Goal: Task Accomplishment & Management: Use online tool/utility

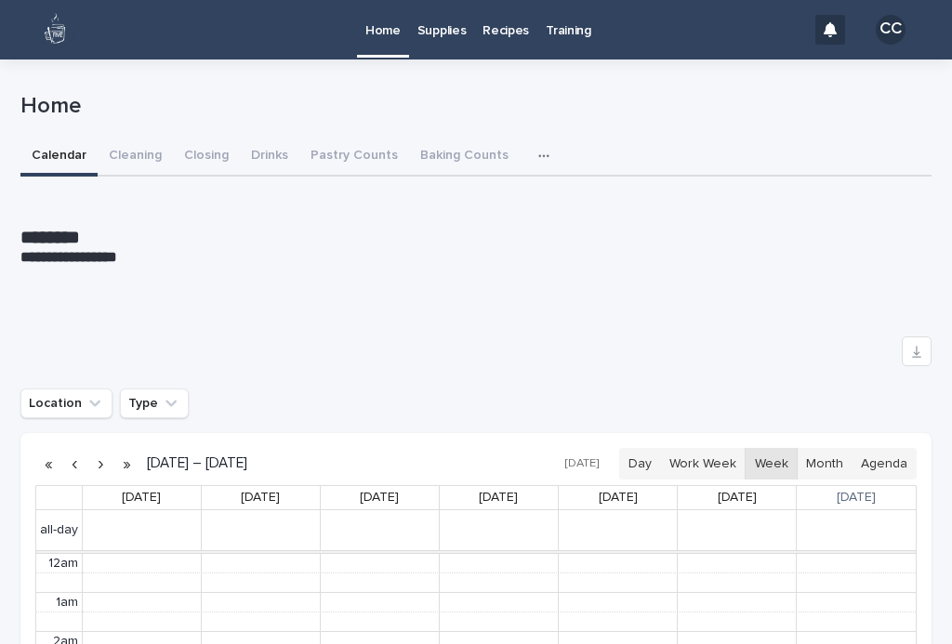
scroll to position [235, 0]
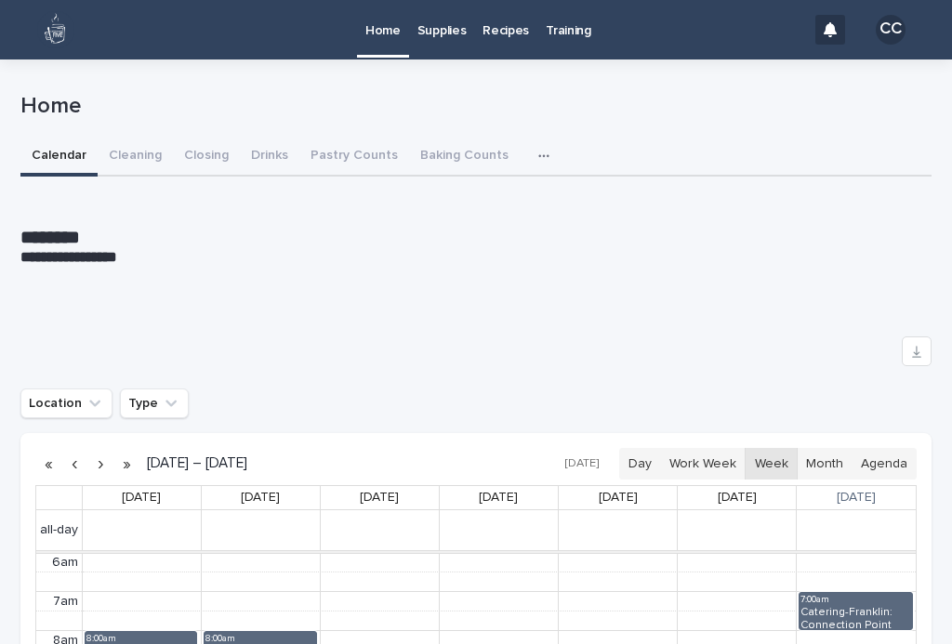
click at [192, 142] on button "Closing" at bounding box center [206, 157] width 67 height 39
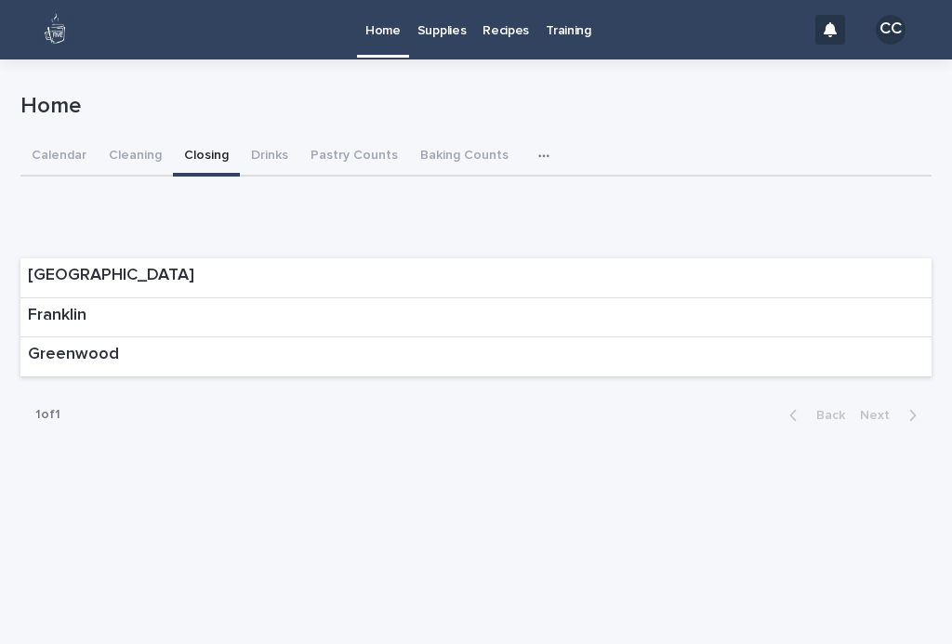
click at [880, 310] on div "Franklin" at bounding box center [475, 318] width 911 height 40
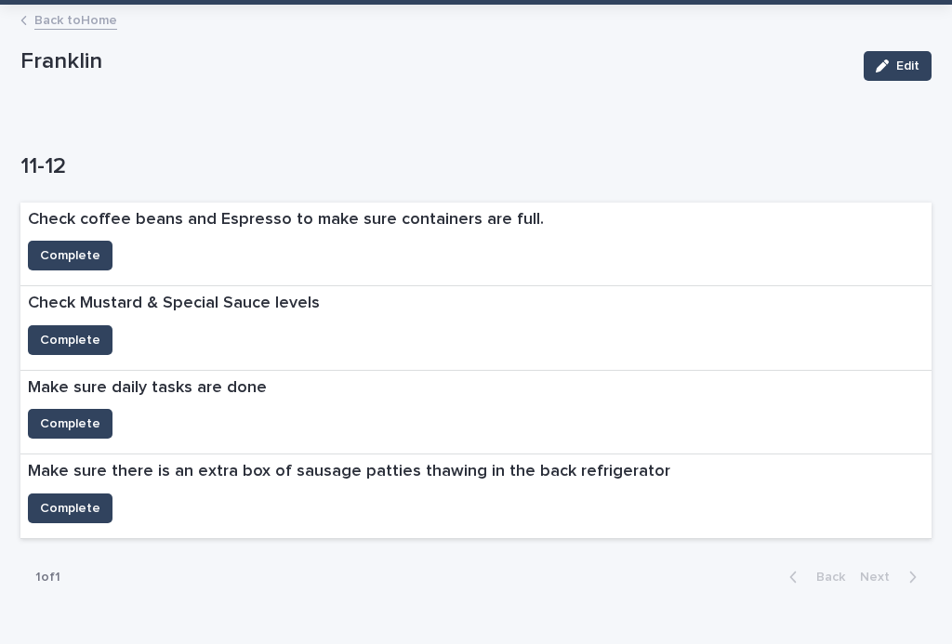
scroll to position [57, 0]
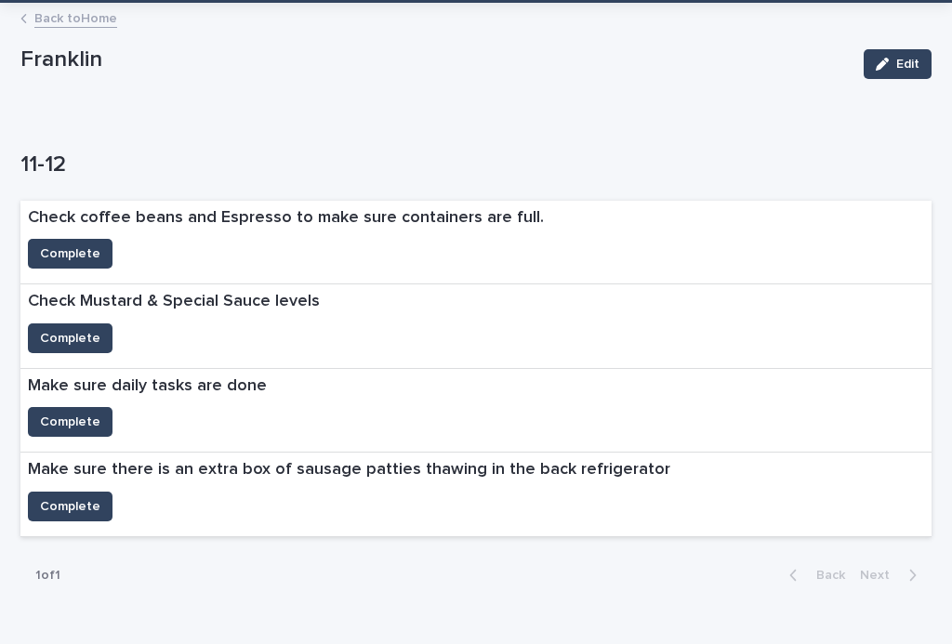
click at [85, 507] on span "Complete" at bounding box center [70, 506] width 60 height 19
click at [89, 317] on div "Check Mustard & Special Sauce levels" at bounding box center [173, 303] width 307 height 39
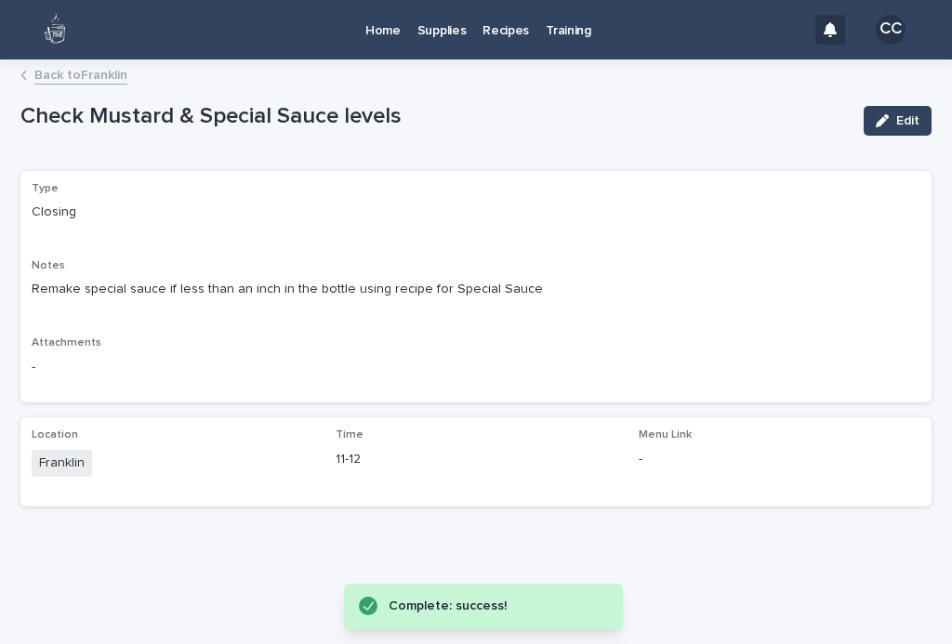
click at [93, 82] on link "Back to Franklin" at bounding box center [80, 73] width 93 height 21
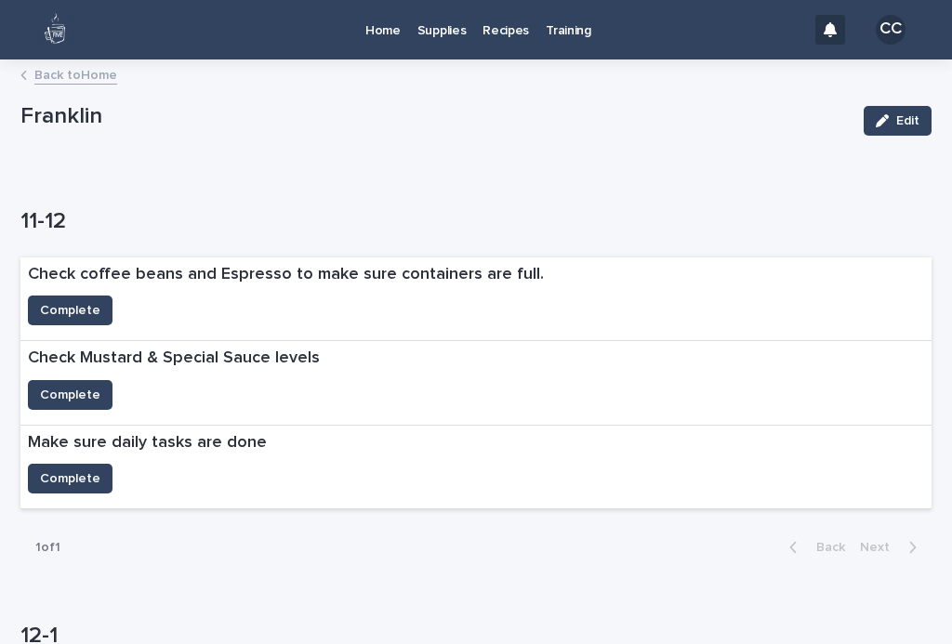
click at [94, 470] on span "Complete" at bounding box center [70, 479] width 60 height 19
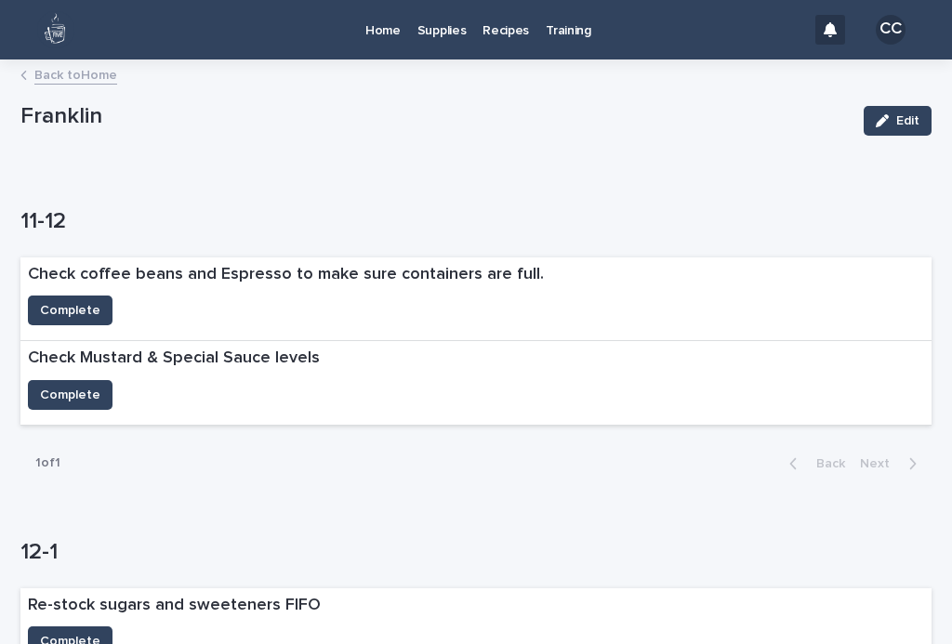
click at [101, 303] on button "Complete" at bounding box center [70, 311] width 85 height 30
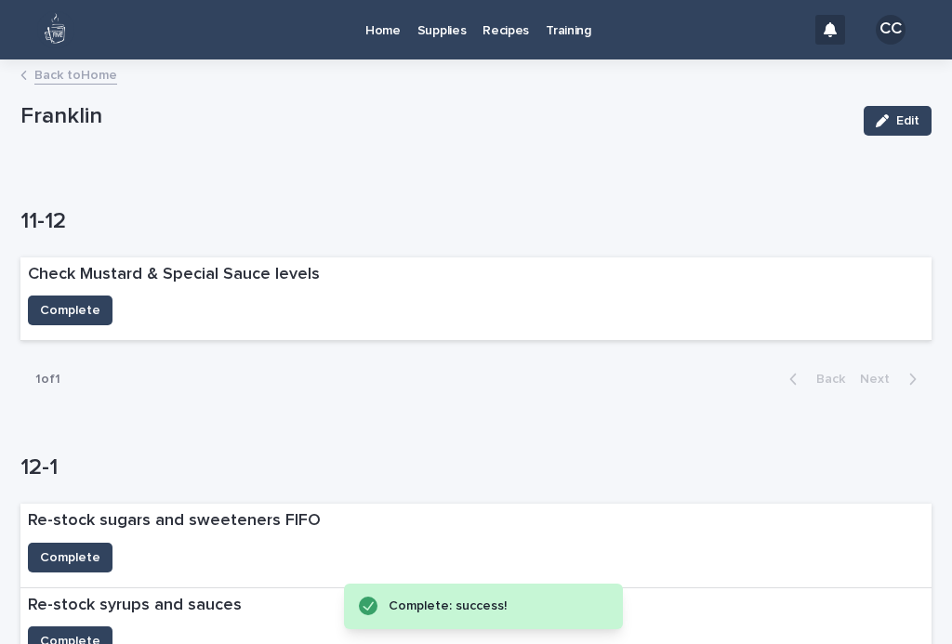
click at [85, 320] on button "Complete" at bounding box center [70, 311] width 85 height 30
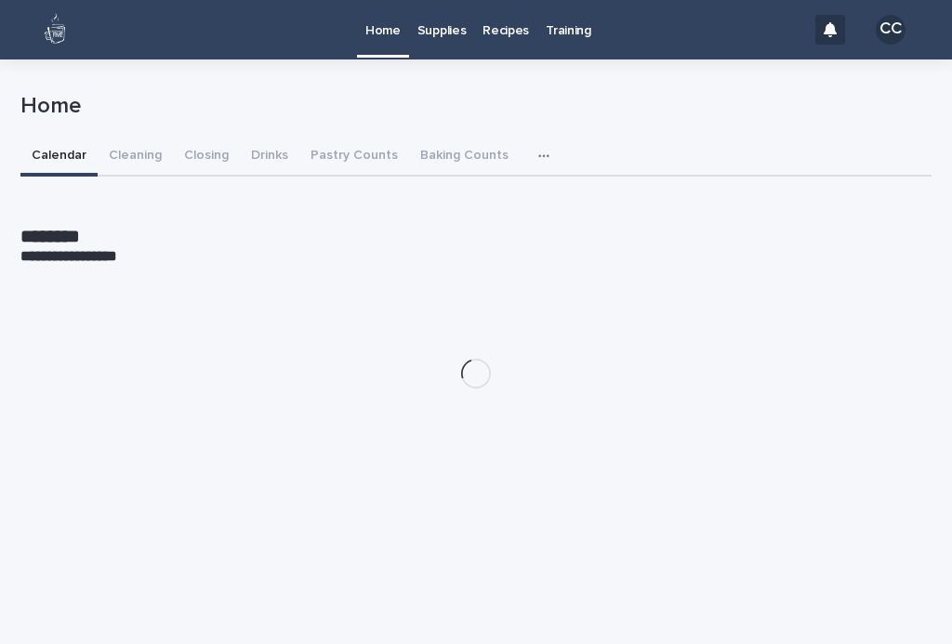
click at [214, 150] on button "Closing" at bounding box center [206, 157] width 67 height 39
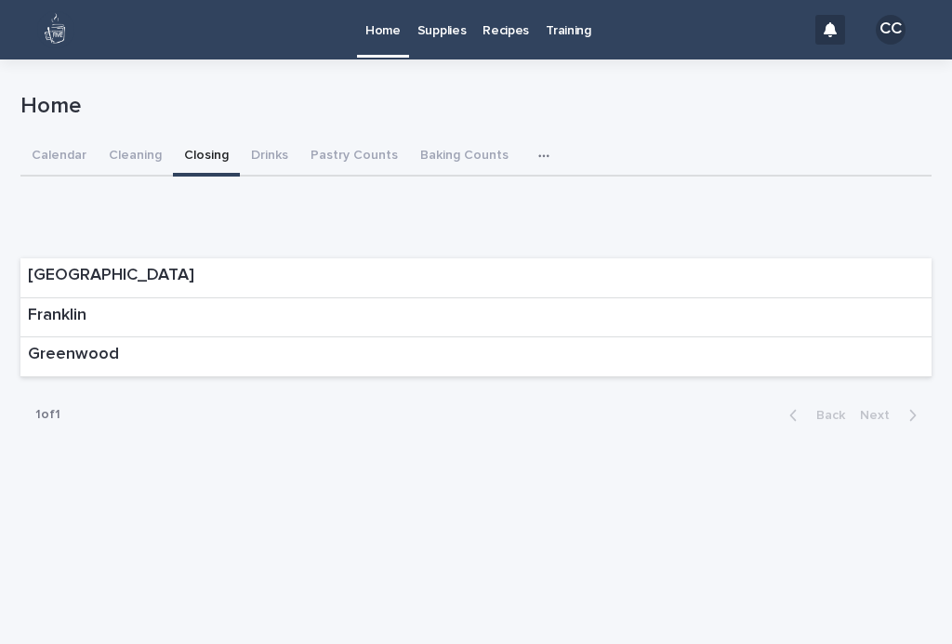
click at [776, 311] on div "Franklin" at bounding box center [475, 318] width 911 height 40
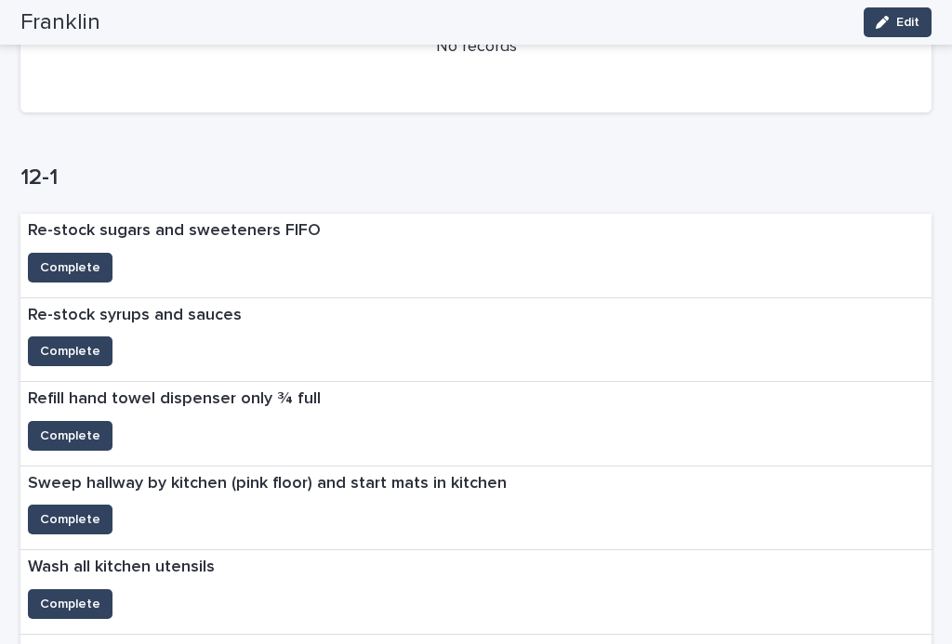
scroll to position [301, 0]
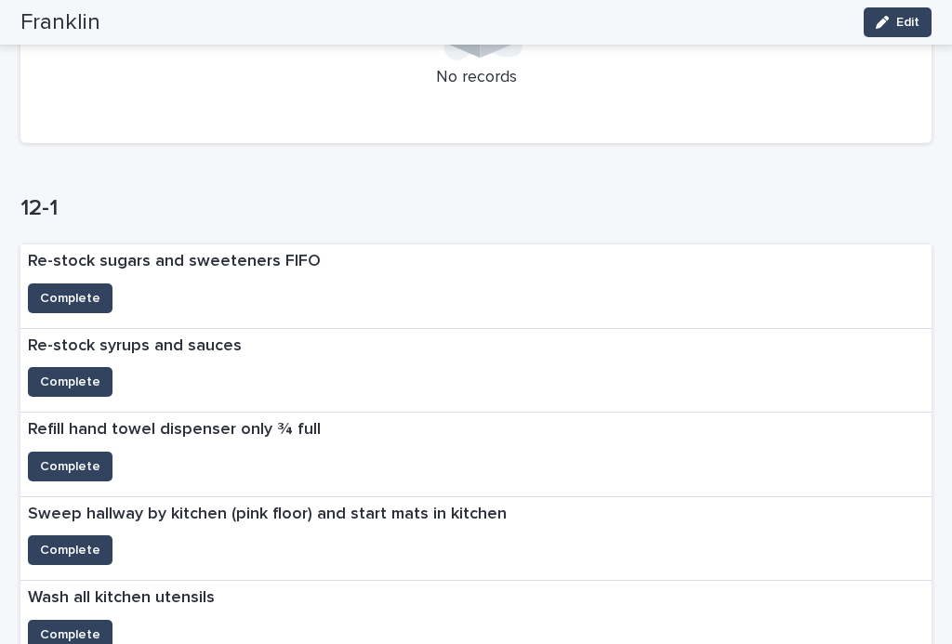
click at [54, 284] on button "Complete" at bounding box center [70, 299] width 85 height 30
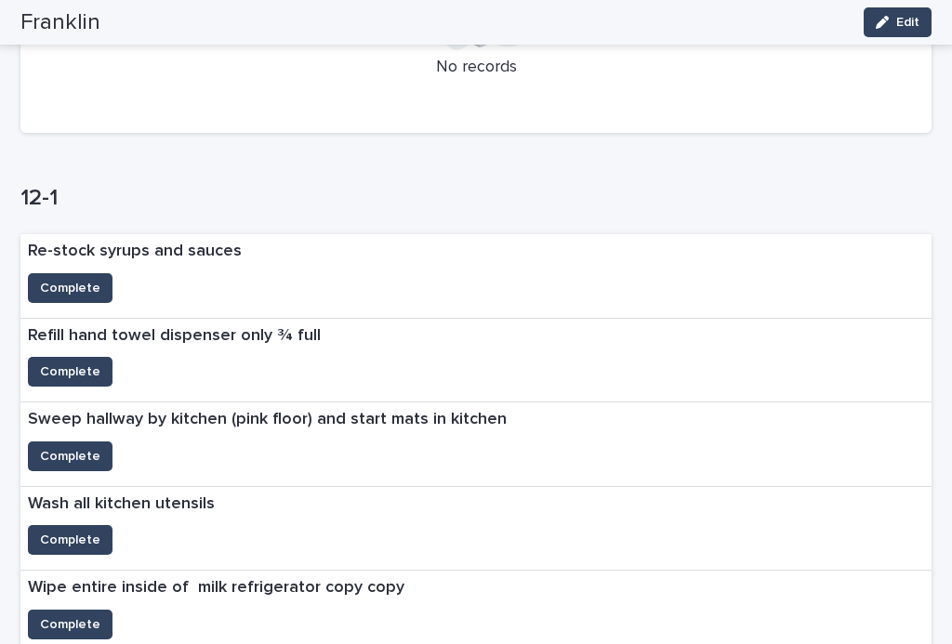
scroll to position [314, 0]
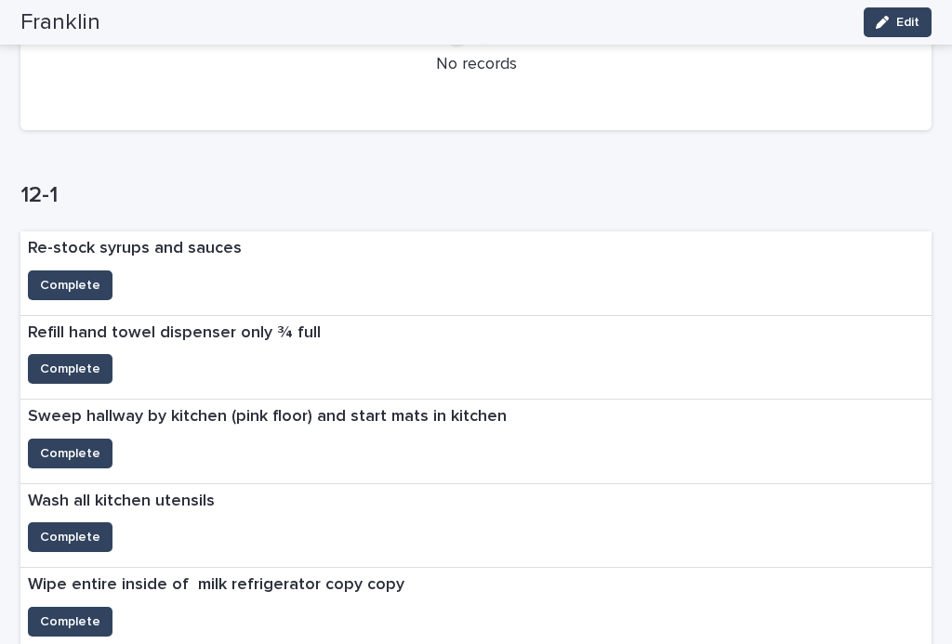
click at [64, 278] on span "Complete" at bounding box center [70, 285] width 60 height 19
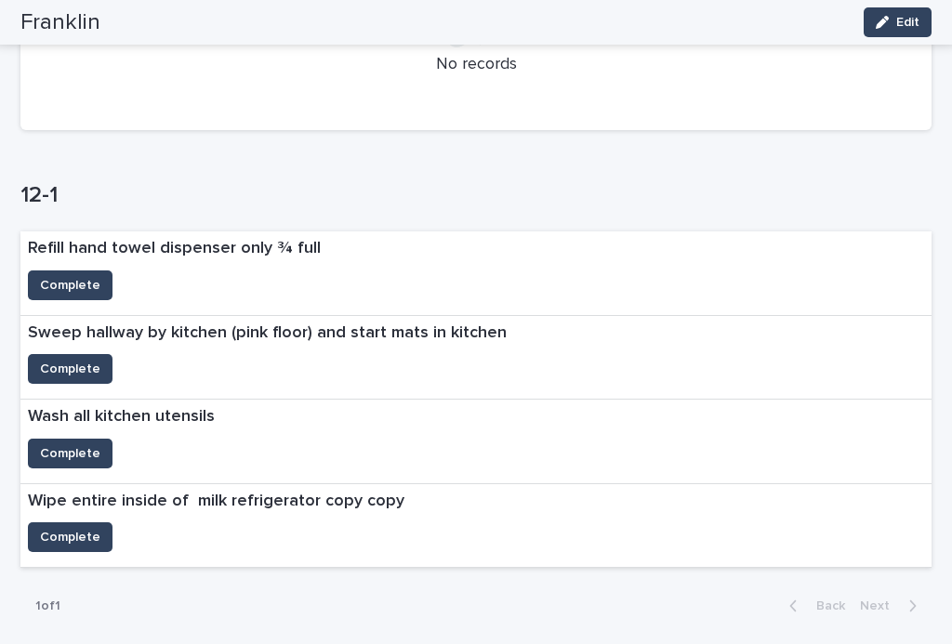
click at [60, 271] on button "Complete" at bounding box center [70, 286] width 85 height 30
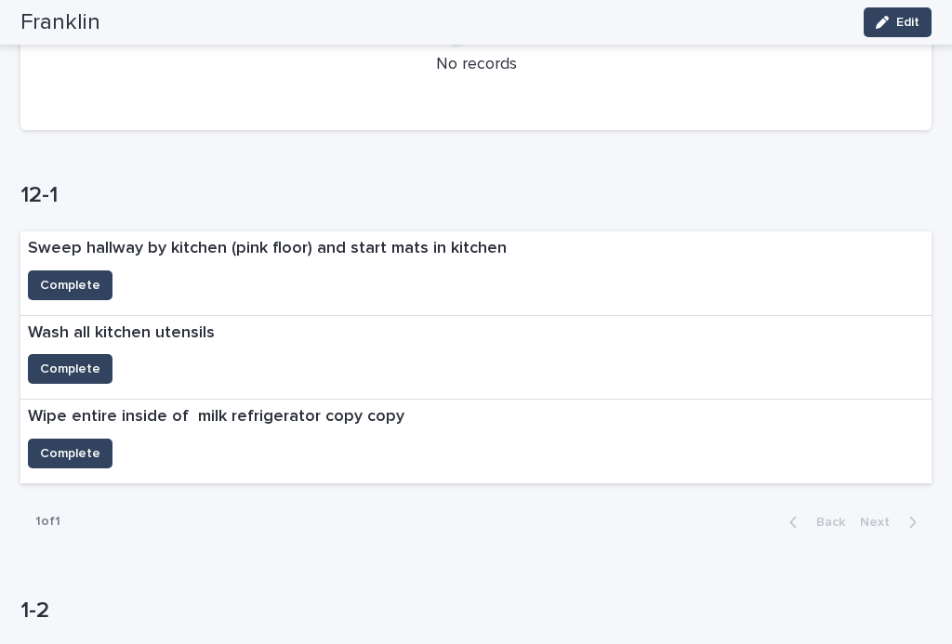
click at [47, 456] on span "Complete" at bounding box center [70, 453] width 60 height 19
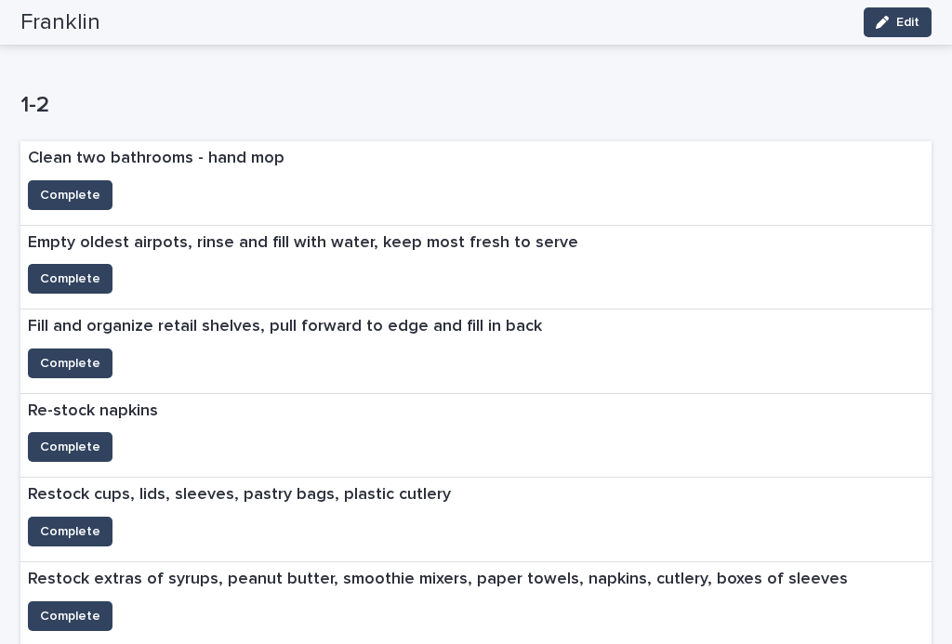
scroll to position [747, 0]
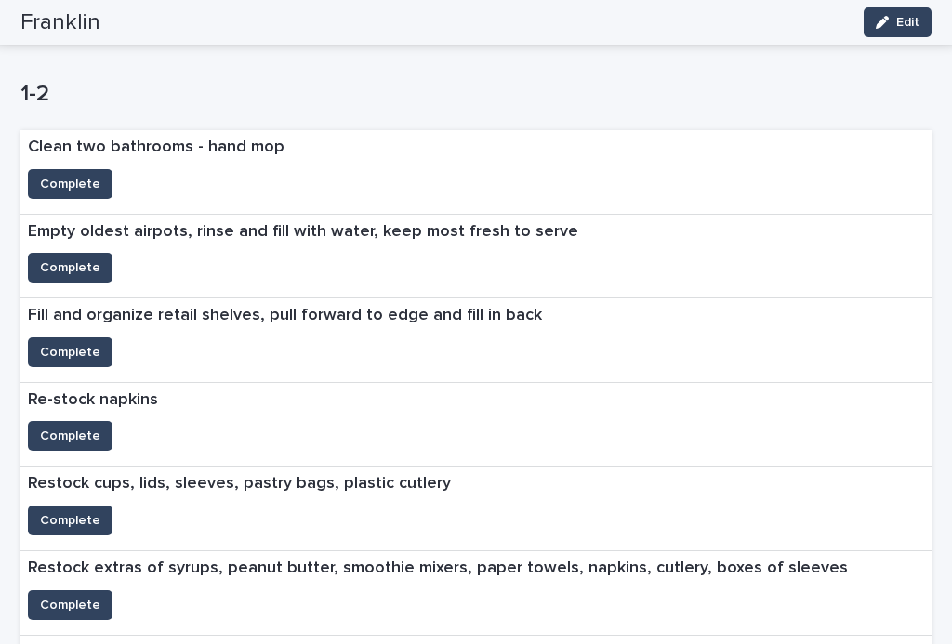
click at [57, 431] on span "Complete" at bounding box center [70, 436] width 60 height 19
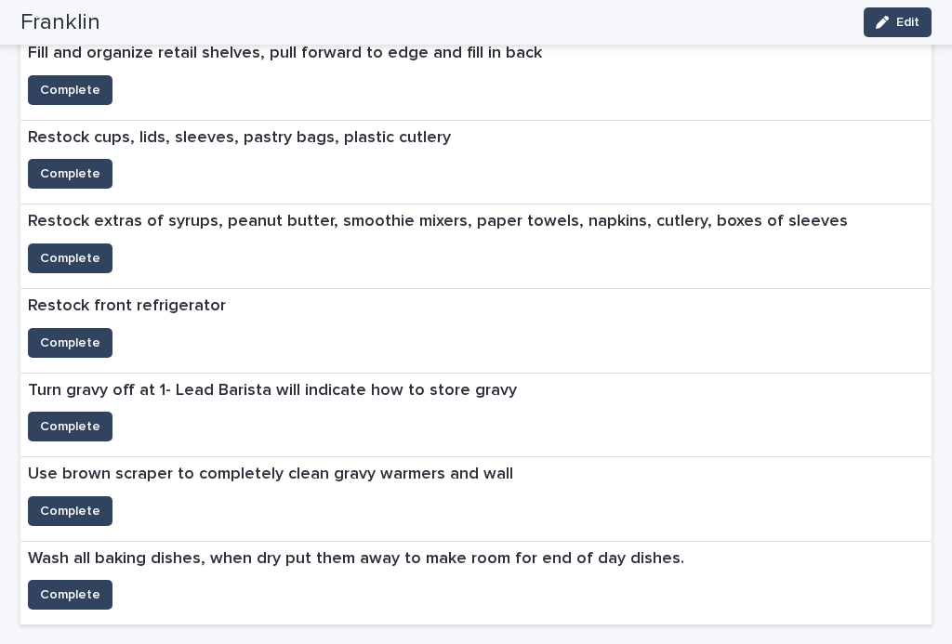
scroll to position [1011, 0]
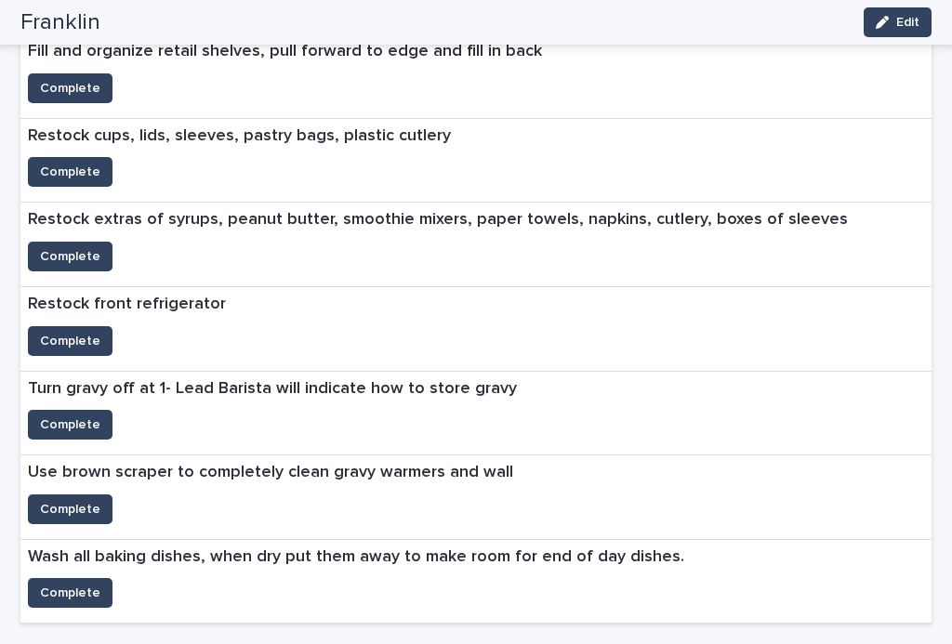
click at [77, 334] on span "Complete" at bounding box center [70, 341] width 60 height 19
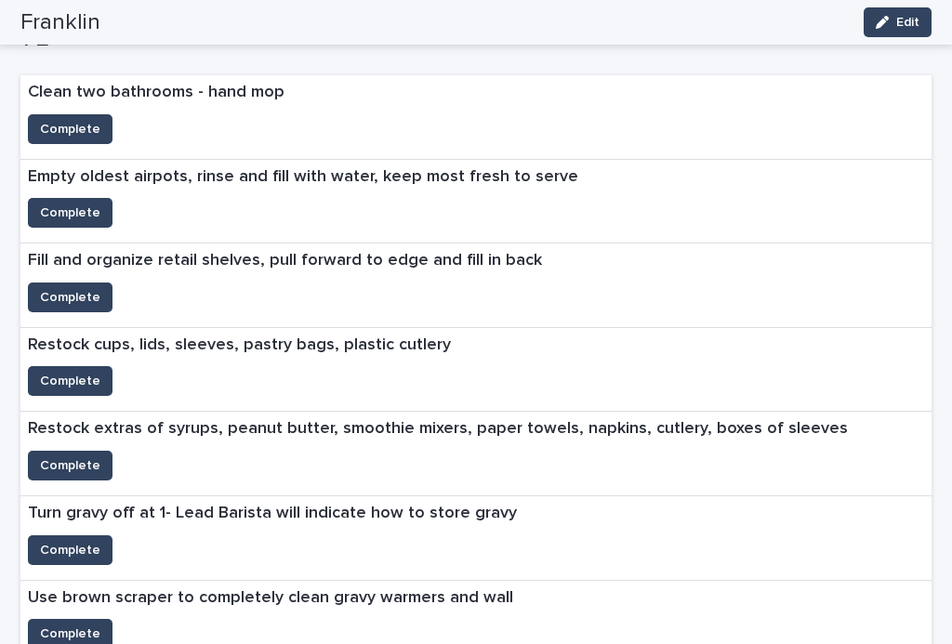
scroll to position [813, 0]
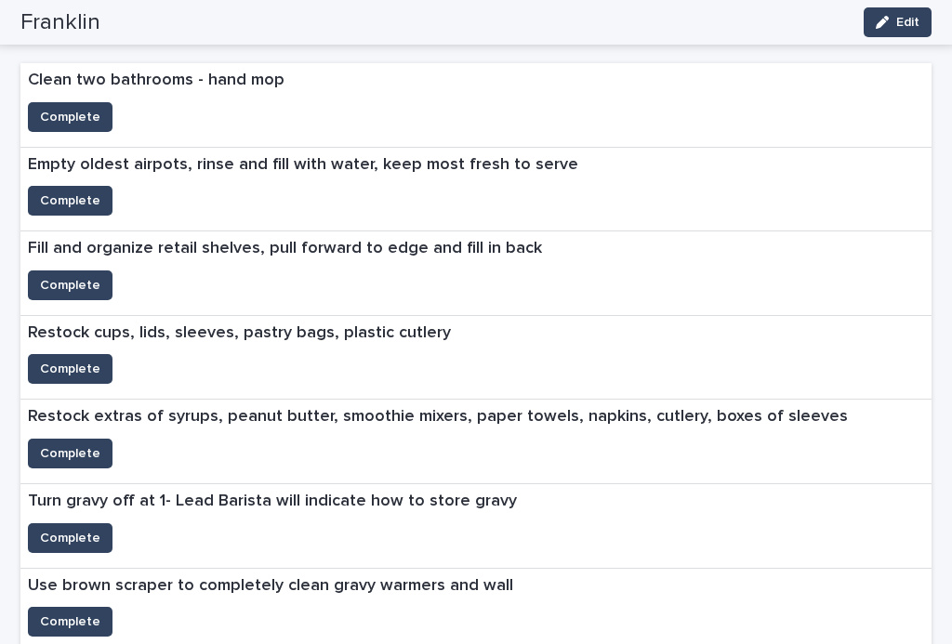
click at [61, 193] on span "Complete" at bounding box center [70, 201] width 60 height 19
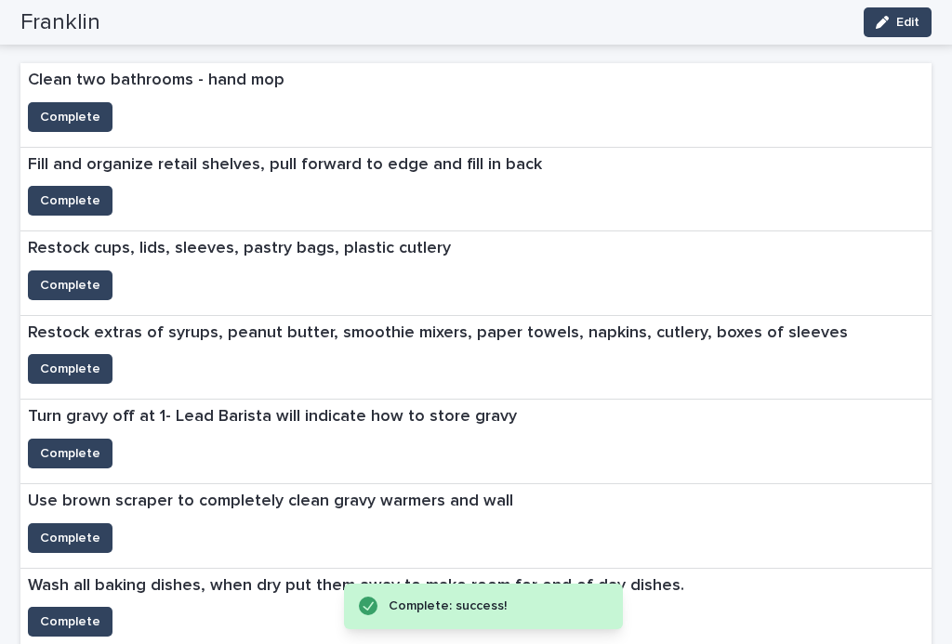
click at [60, 276] on span "Complete" at bounding box center [70, 285] width 60 height 19
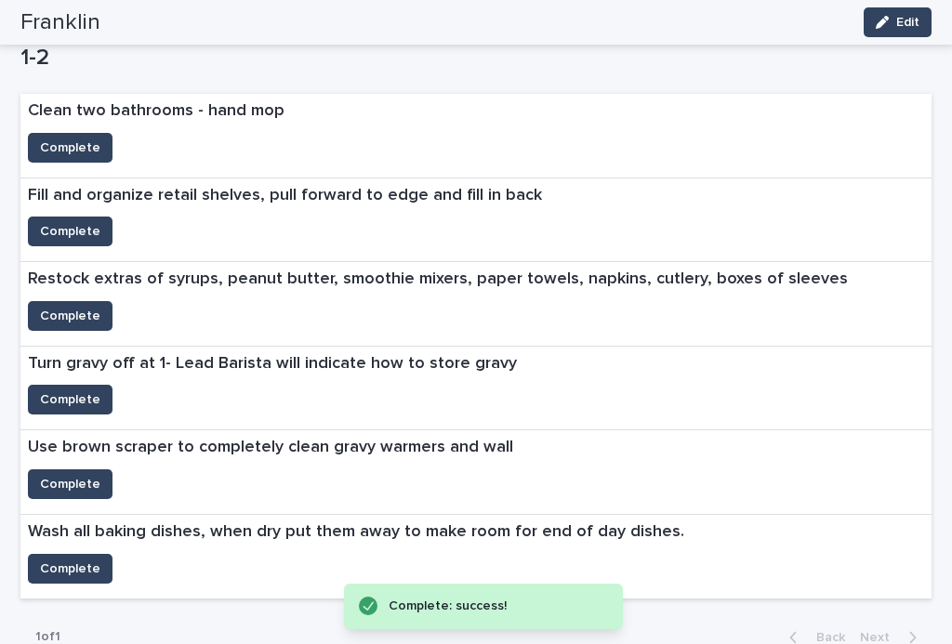
scroll to position [785, 0]
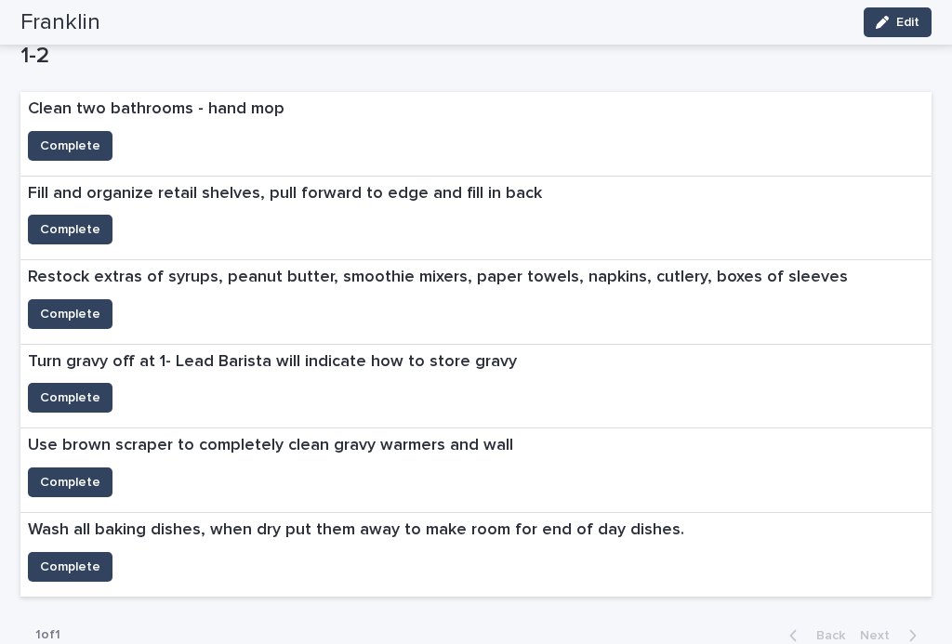
click at [62, 153] on button "Complete" at bounding box center [70, 146] width 85 height 30
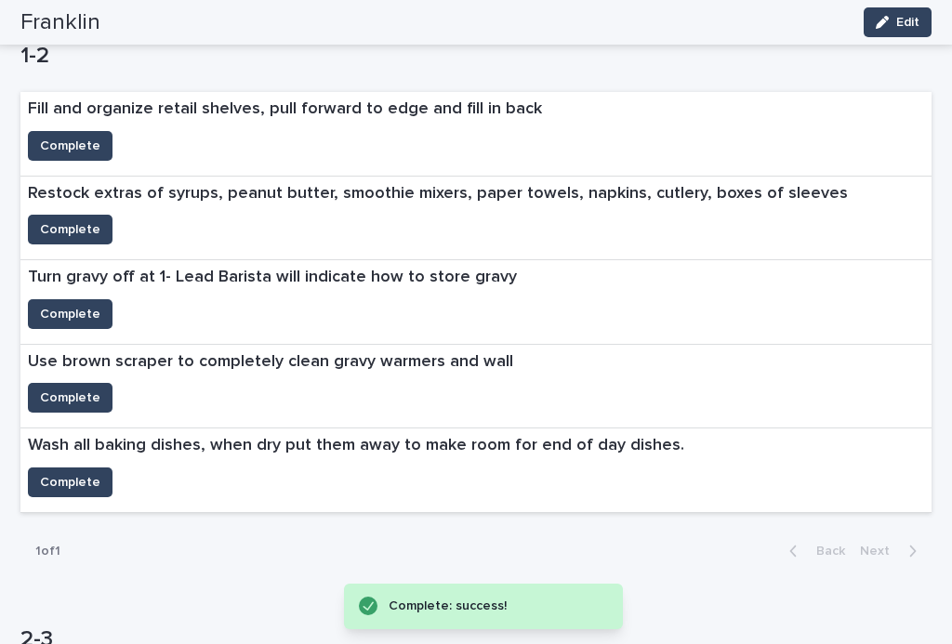
click at [69, 143] on span "Complete" at bounding box center [70, 146] width 60 height 19
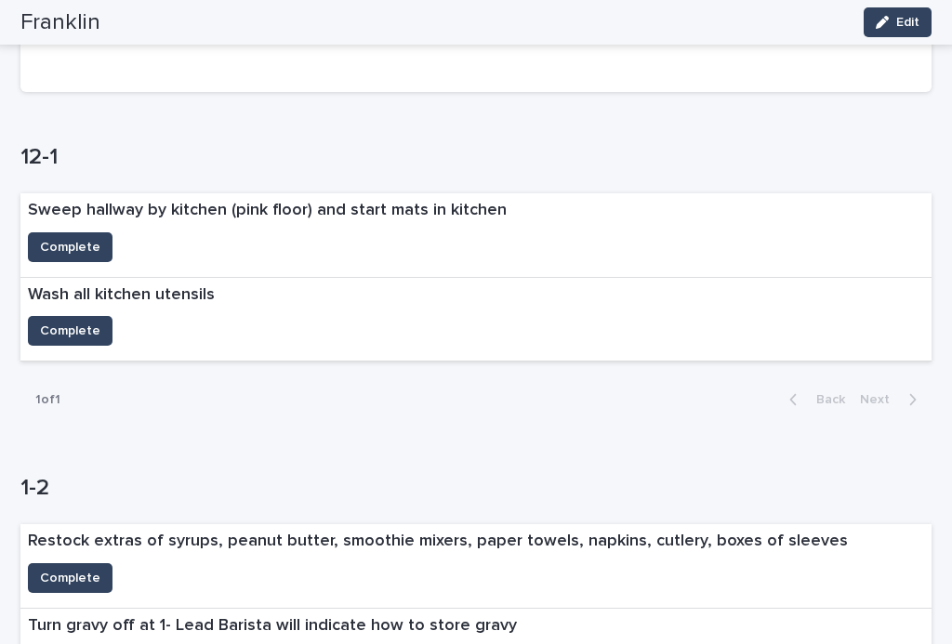
scroll to position [351, 0]
click at [45, 240] on span "Complete" at bounding box center [70, 248] width 60 height 19
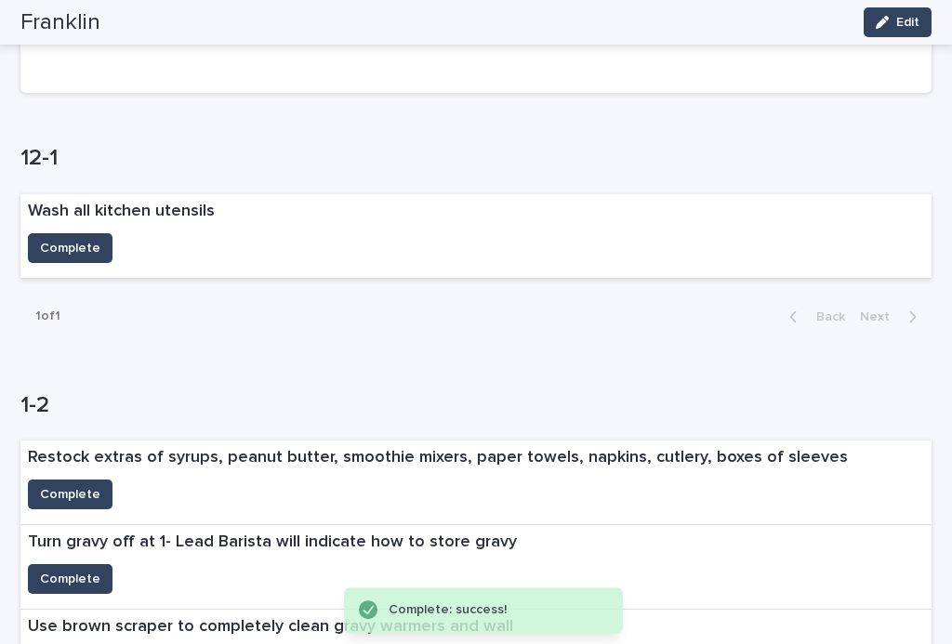
click at [60, 245] on span "Complete" at bounding box center [70, 248] width 60 height 19
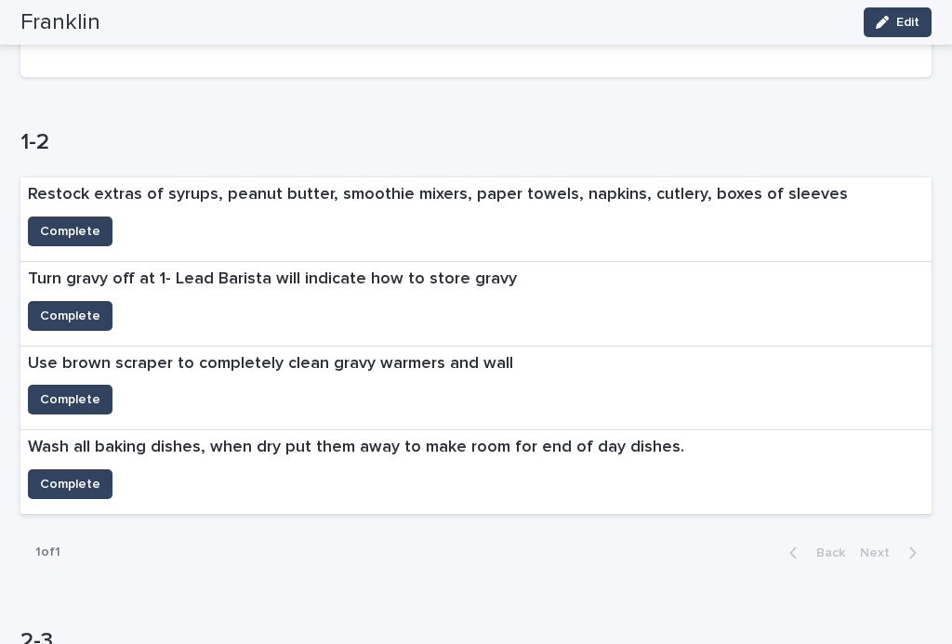
scroll to position [654, 0]
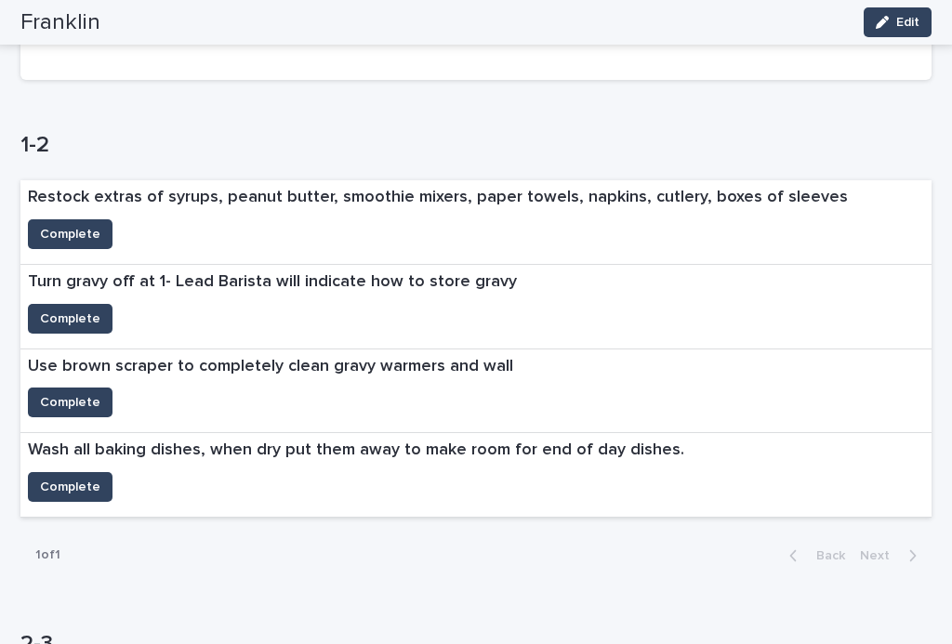
click at [70, 483] on span "Complete" at bounding box center [70, 487] width 60 height 19
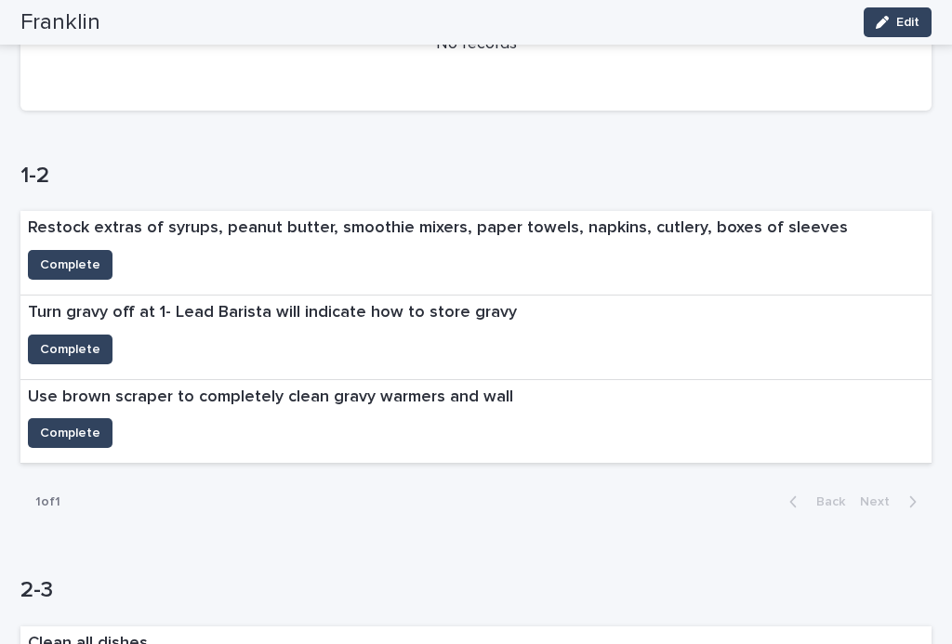
scroll to position [641, 0]
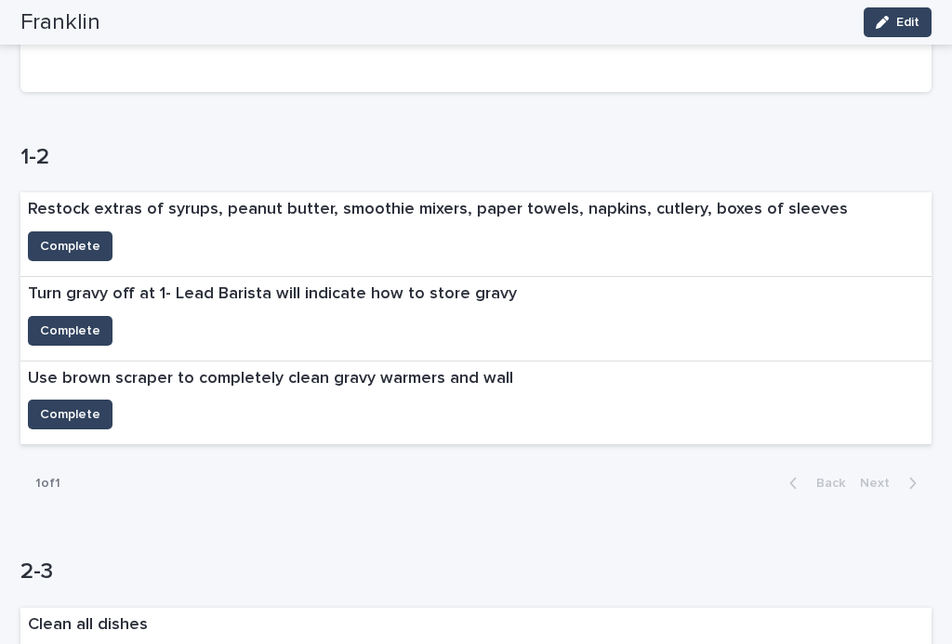
click at [79, 246] on span "Complete" at bounding box center [70, 246] width 60 height 19
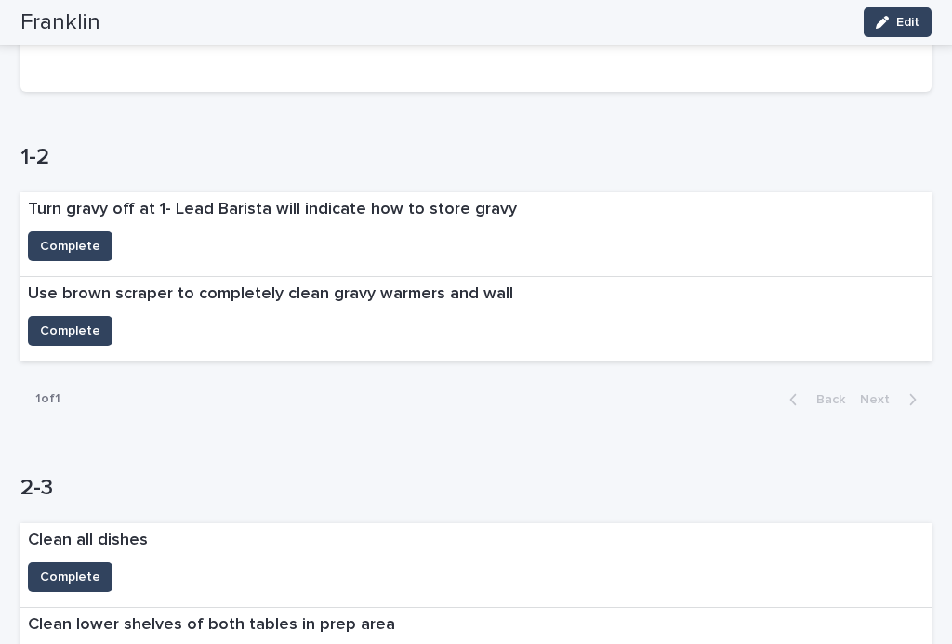
click at [57, 240] on span "Complete" at bounding box center [70, 246] width 60 height 19
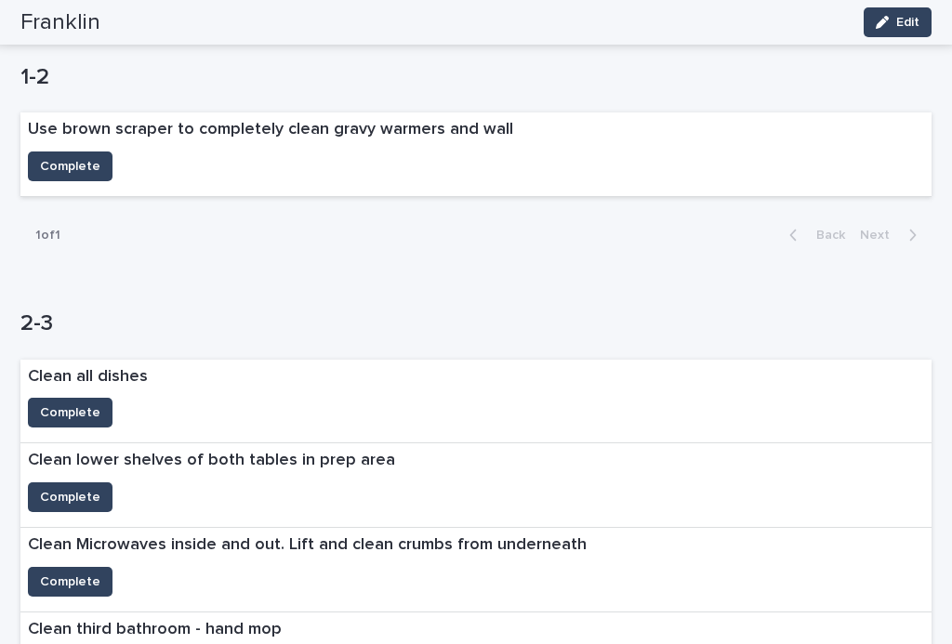
scroll to position [721, 0]
click at [84, 143] on div "Use brown scraper to completely clean gravy warmers and wall" at bounding box center [270, 132] width 500 height 39
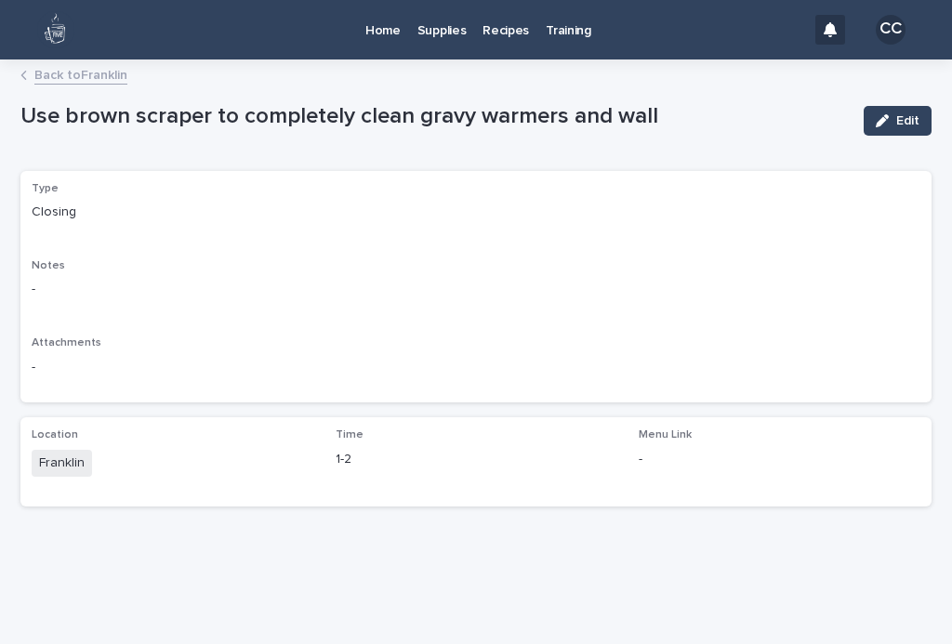
click at [37, 69] on link "Back to Franklin" at bounding box center [80, 73] width 93 height 21
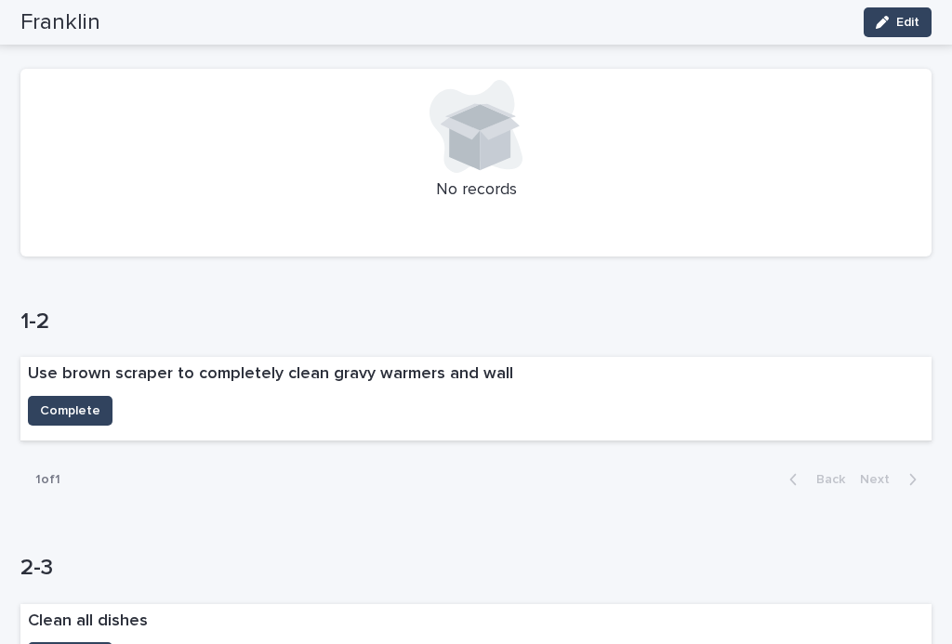
scroll to position [477, 0]
click at [63, 408] on span "Complete" at bounding box center [70, 411] width 60 height 19
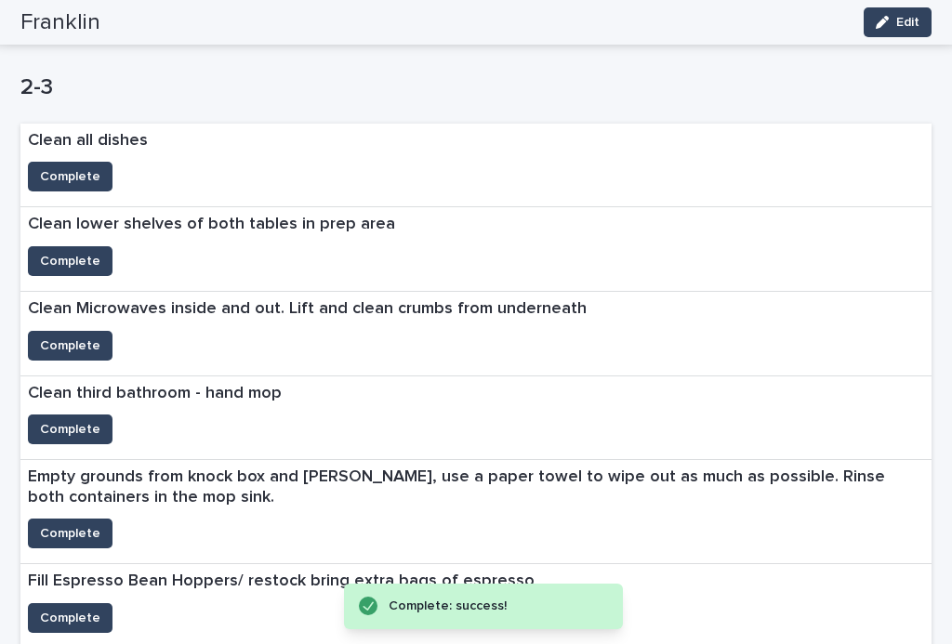
scroll to position [1003, 0]
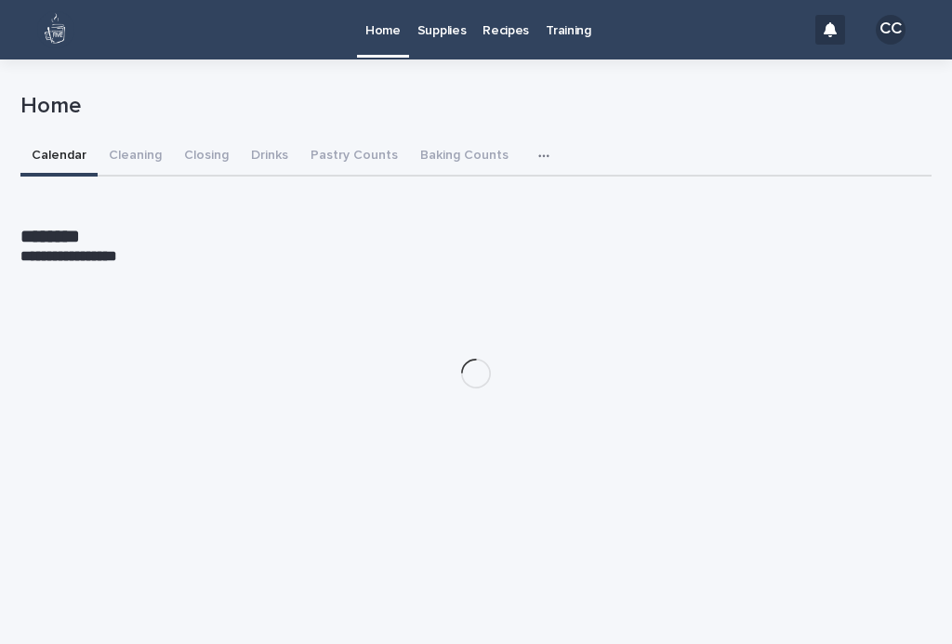
click at [209, 157] on button "Closing" at bounding box center [206, 157] width 67 height 39
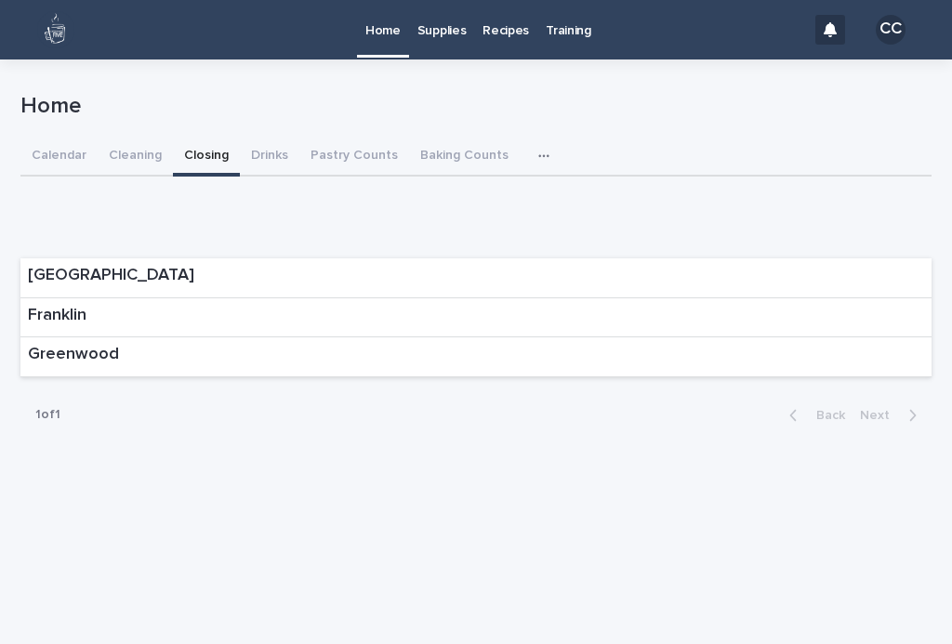
click at [51, 318] on p "Franklin" at bounding box center [57, 316] width 59 height 20
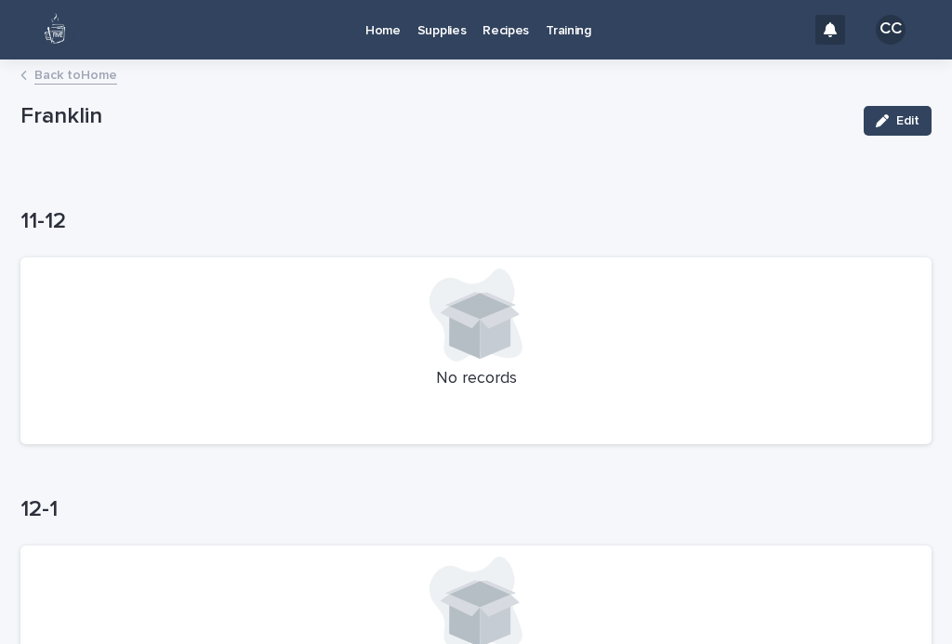
click at [64, 64] on link "Back to Home" at bounding box center [75, 73] width 83 height 21
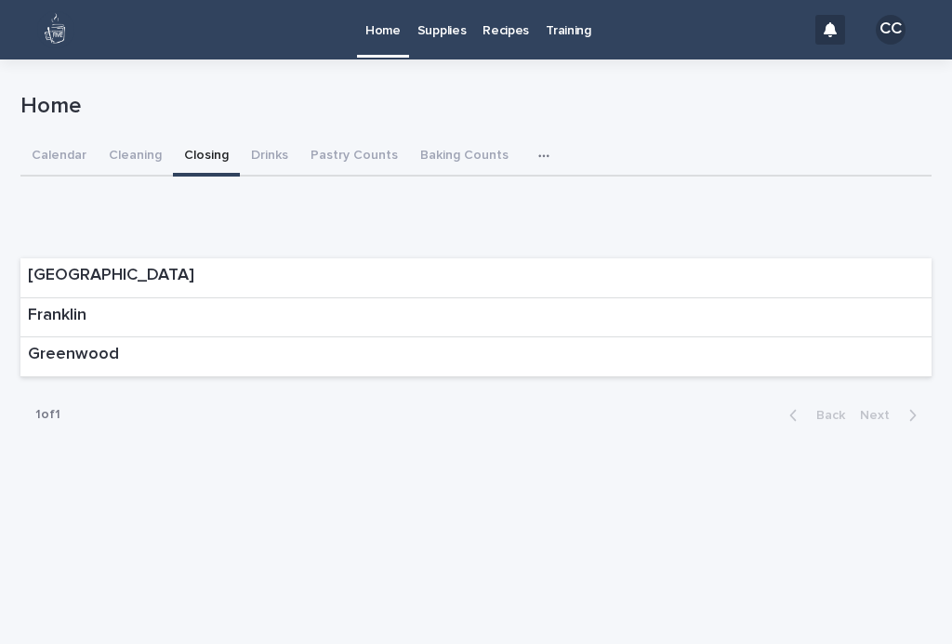
click at [57, 343] on div "Greenwood" at bounding box center [73, 353] width 91 height 24
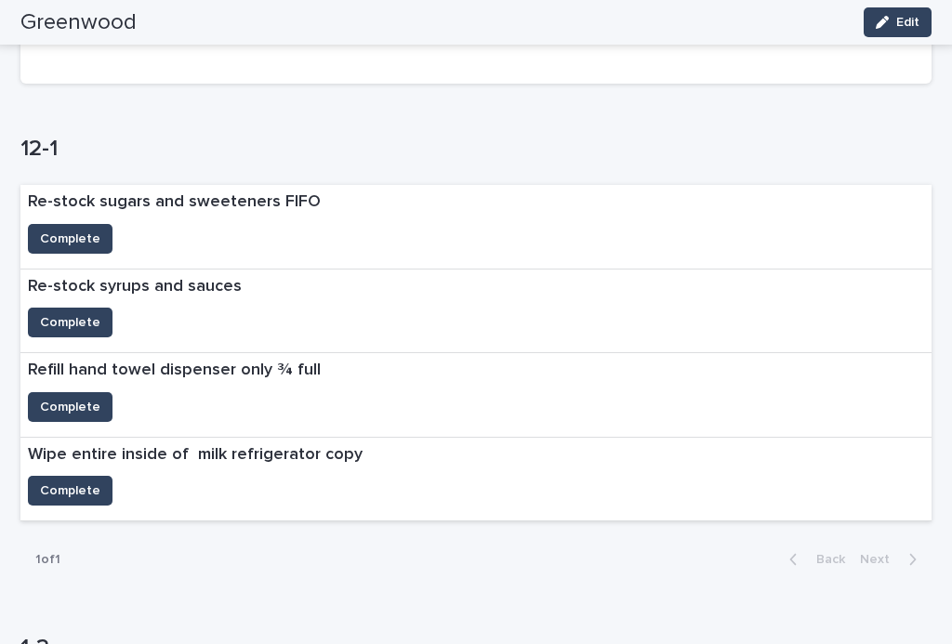
scroll to position [360, 0]
